Goal: Find specific page/section: Find specific page/section

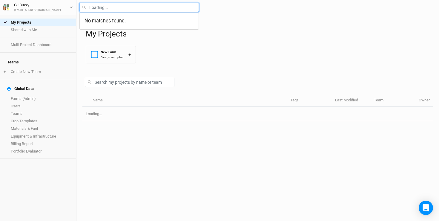
click at [106, 6] on input "text" at bounding box center [140, 7] width 120 height 9
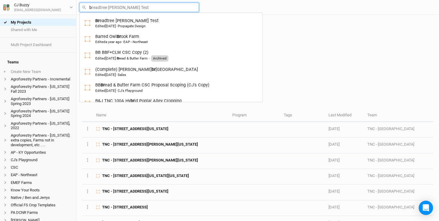
type input "br"
type input "breadtree [PERSON_NAME] Test"
type input "bro"
type input "bron"
type input "[PERSON_NAME]"
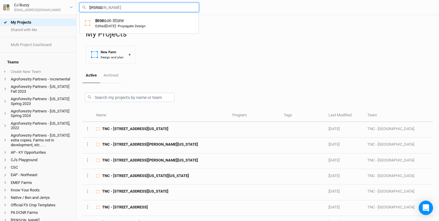
type input "[PERSON_NAME]"
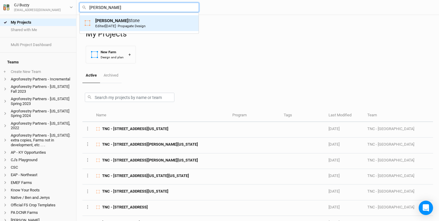
click at [109, 25] on span "[DATE]" at bounding box center [111, 26] width 10 height 4
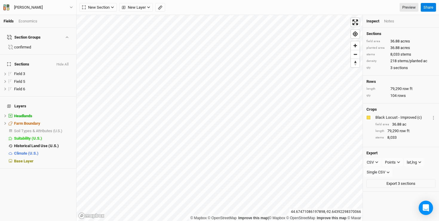
click at [31, 21] on div "Economics" at bounding box center [28, 21] width 19 height 5
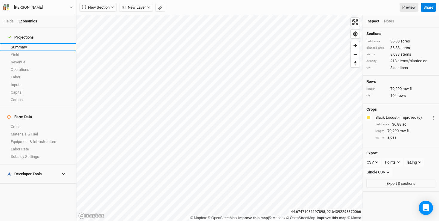
click at [22, 43] on link "Summary" at bounding box center [38, 46] width 76 height 7
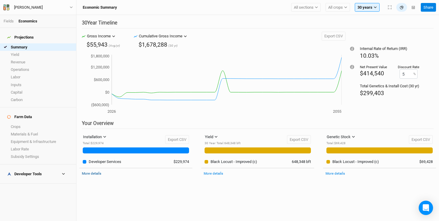
click at [95, 171] on link "More details" at bounding box center [91, 173] width 19 height 4
